Goal: Find specific page/section: Find specific page/section

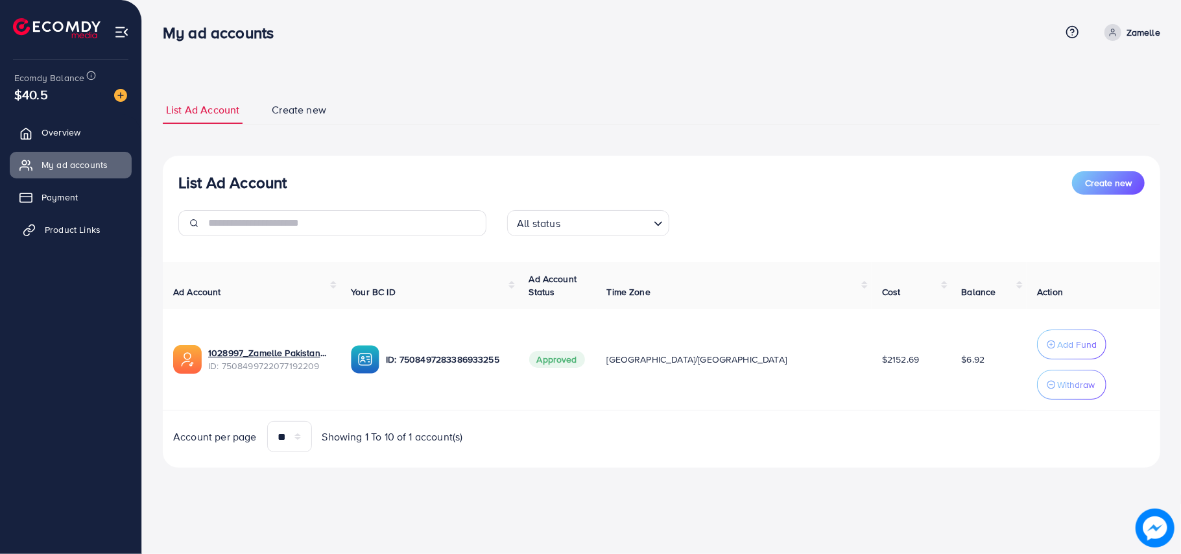
click at [58, 228] on span "Product Links" at bounding box center [73, 229] width 56 height 13
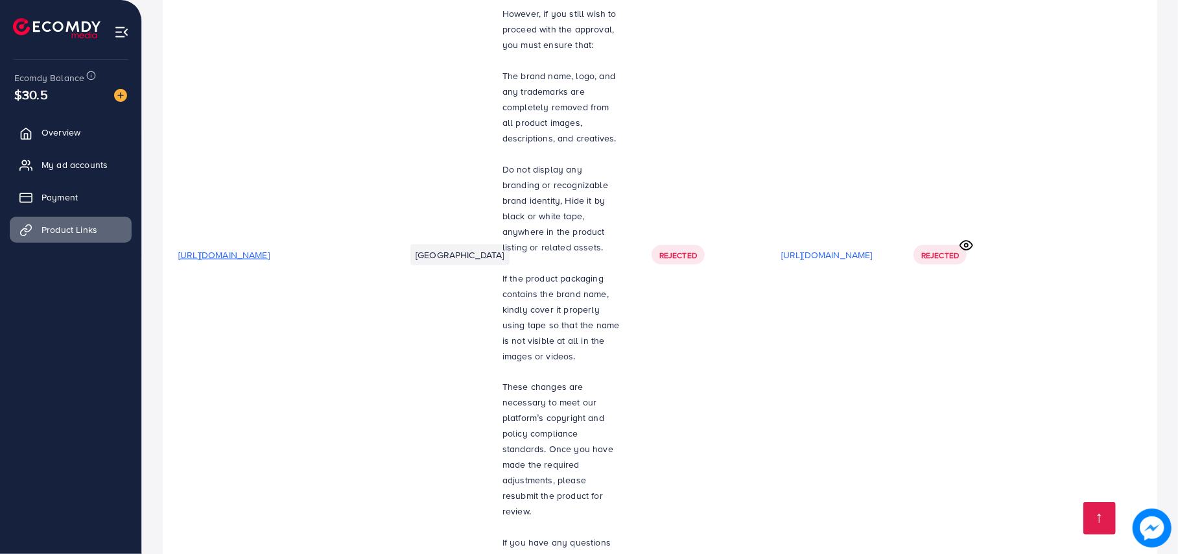
scroll to position [7167, 0]
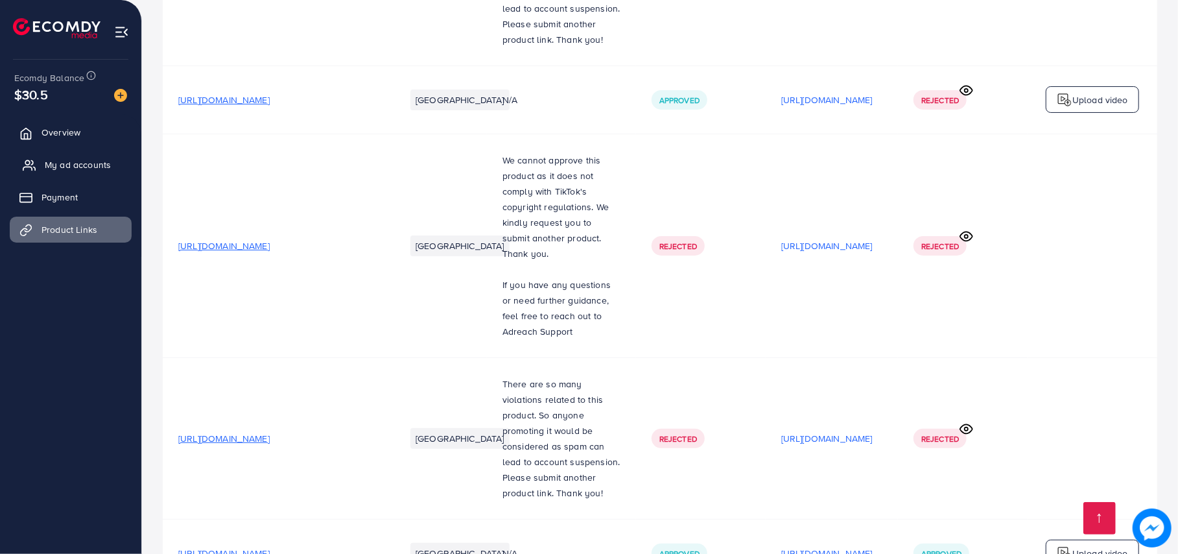
click at [80, 175] on link "My ad accounts" at bounding box center [71, 165] width 122 height 26
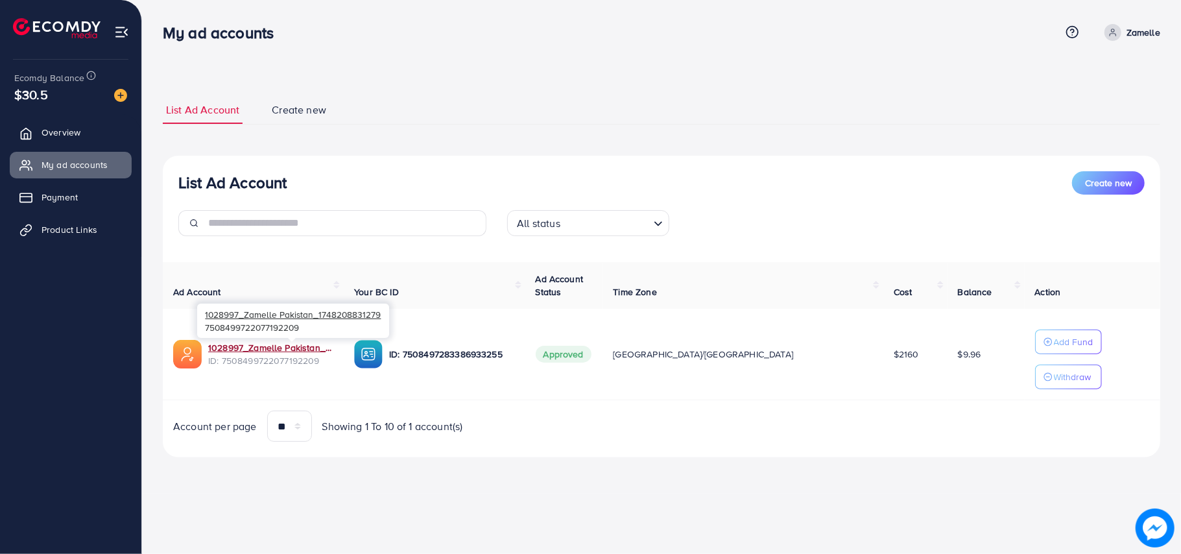
click at [278, 343] on link "1028997_Zamelle Pakistan_1748208831279" at bounding box center [270, 347] width 125 height 13
drag, startPoint x: 76, startPoint y: 226, endPoint x: 84, endPoint y: 229, distance: 8.2
click at [78, 227] on span "Product Links" at bounding box center [73, 229] width 56 height 13
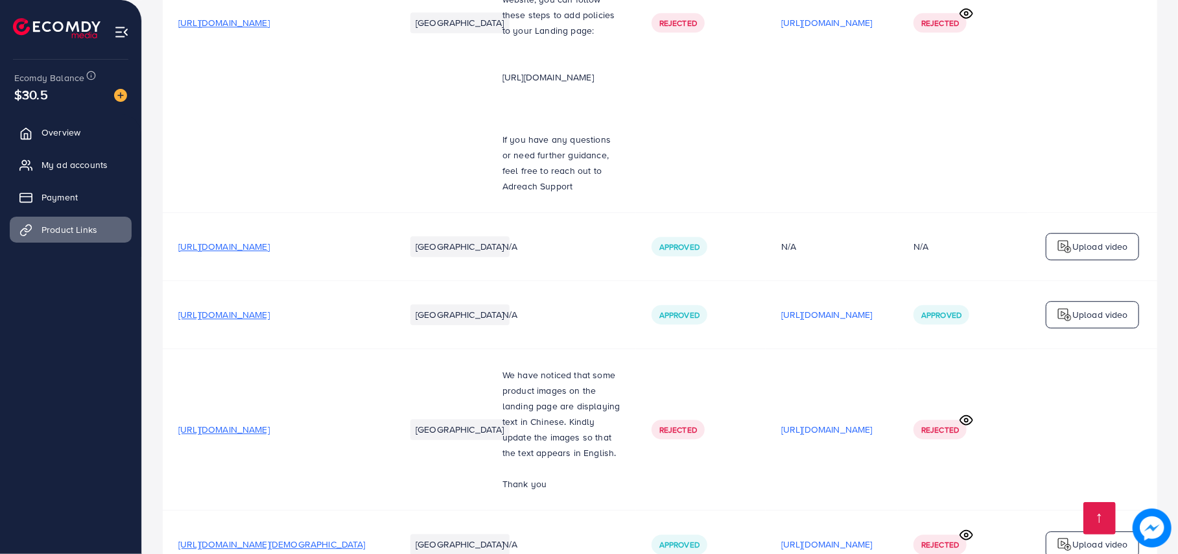
scroll to position [7167, 0]
